Goal: Task Accomplishment & Management: Complete application form

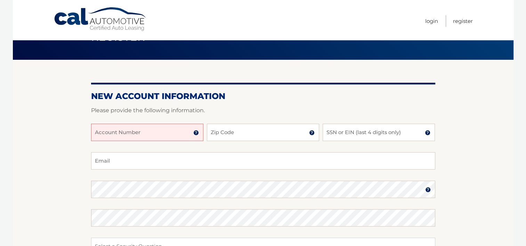
scroll to position [70, 0]
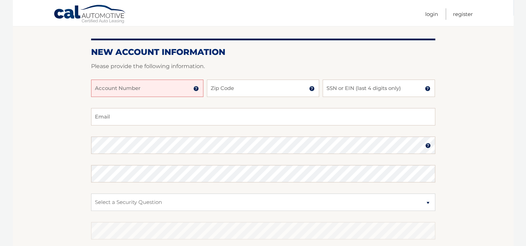
click at [153, 87] on input "Account Number" at bounding box center [147, 88] width 112 height 17
click at [198, 88] on img at bounding box center [196, 89] width 6 height 6
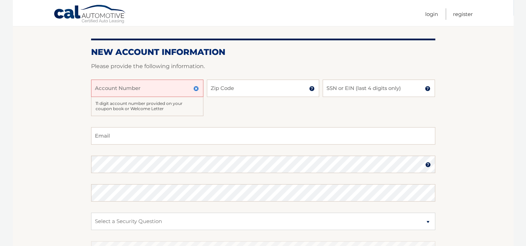
click at [138, 96] on input "Account Number" at bounding box center [147, 88] width 112 height 17
type input "44455995318"
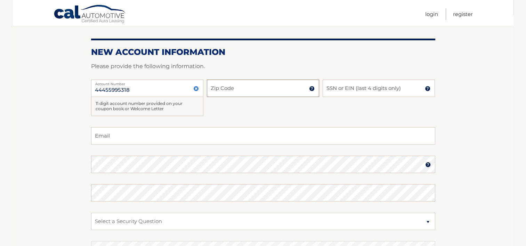
click at [263, 81] on input "Zip Code" at bounding box center [263, 88] width 112 height 17
type input "07728"
click at [376, 93] on input "SSN or EIN (last 4 digits only)" at bounding box center [378, 88] width 112 height 17
type input "0"
type input "6403"
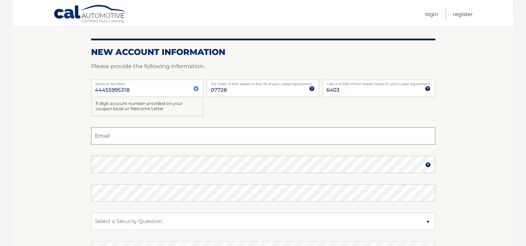
click at [204, 140] on input "Email" at bounding box center [263, 135] width 344 height 17
type input "j"
type input "[EMAIL_ADDRESS][DOMAIN_NAME]"
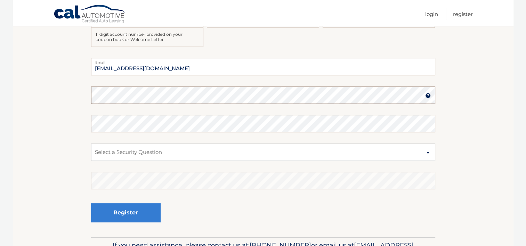
scroll to position [139, 0]
click at [123, 152] on select "Select a Security Question What was the name of your elementary school? What is…" at bounding box center [263, 151] width 344 height 17
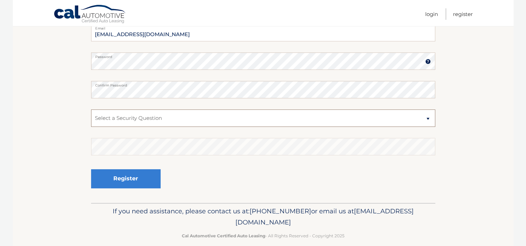
scroll to position [182, 0]
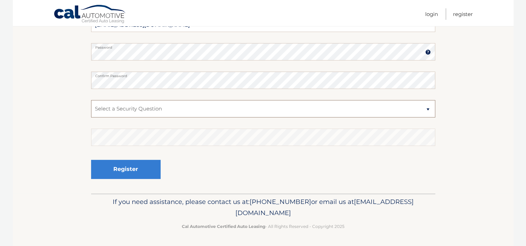
click at [155, 111] on select "Select a Security Question What was the name of your elementary school? What is…" at bounding box center [263, 108] width 344 height 17
select select "1"
click at [91, 100] on select "Select a Security Question What was the name of your elementary school? What is…" at bounding box center [263, 108] width 344 height 17
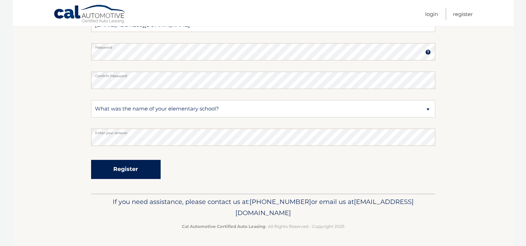
click at [114, 170] on button "Register" at bounding box center [126, 169] width 70 height 19
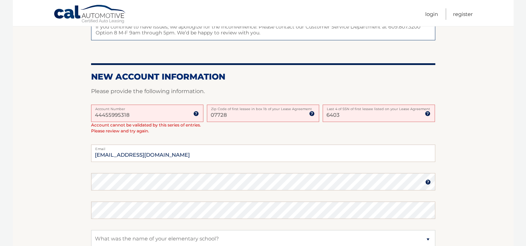
scroll to position [139, 0]
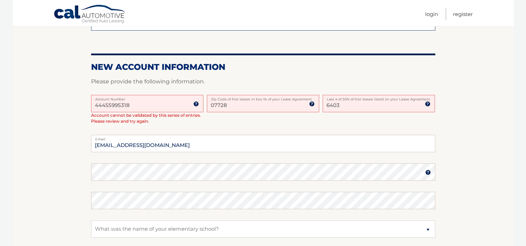
click at [218, 107] on input "07728" at bounding box center [263, 103] width 112 height 17
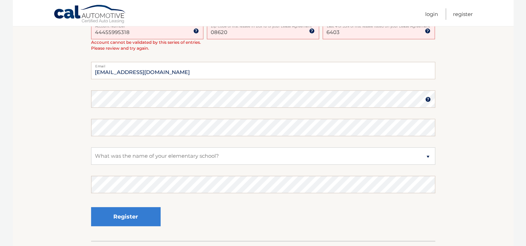
scroll to position [259, 0]
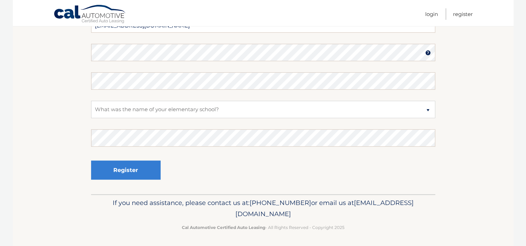
type input "08620"
click at [125, 88] on fieldset "gessnercas85@gmail.com Email Password Password should be a minimum of 6 charact…" at bounding box center [263, 104] width 344 height 179
click at [140, 120] on fieldset "gessnercas85@gmail.com Email Password Password should be a minimum of 6 charact…" at bounding box center [263, 104] width 344 height 179
click at [91, 161] on button "Register" at bounding box center [126, 170] width 70 height 19
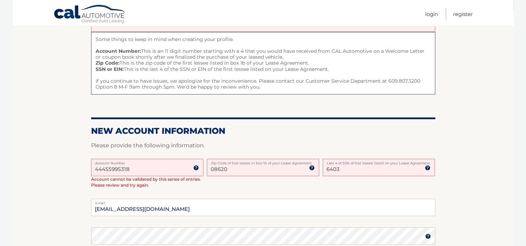
scroll to position [70, 0]
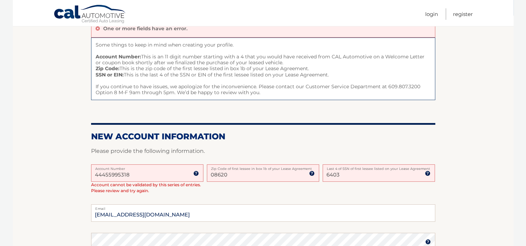
drag, startPoint x: 138, startPoint y: 177, endPoint x: 128, endPoint y: 179, distance: 9.9
click at [130, 178] on input "44455995318" at bounding box center [147, 172] width 112 height 17
drag, startPoint x: 132, startPoint y: 179, endPoint x: 79, endPoint y: 180, distance: 52.8
click at [79, 180] on section "One or more fields have an error. Some things to keep in mind when creating you…" at bounding box center [263, 200] width 500 height 368
